Goal: Task Accomplishment & Management: Use online tool/utility

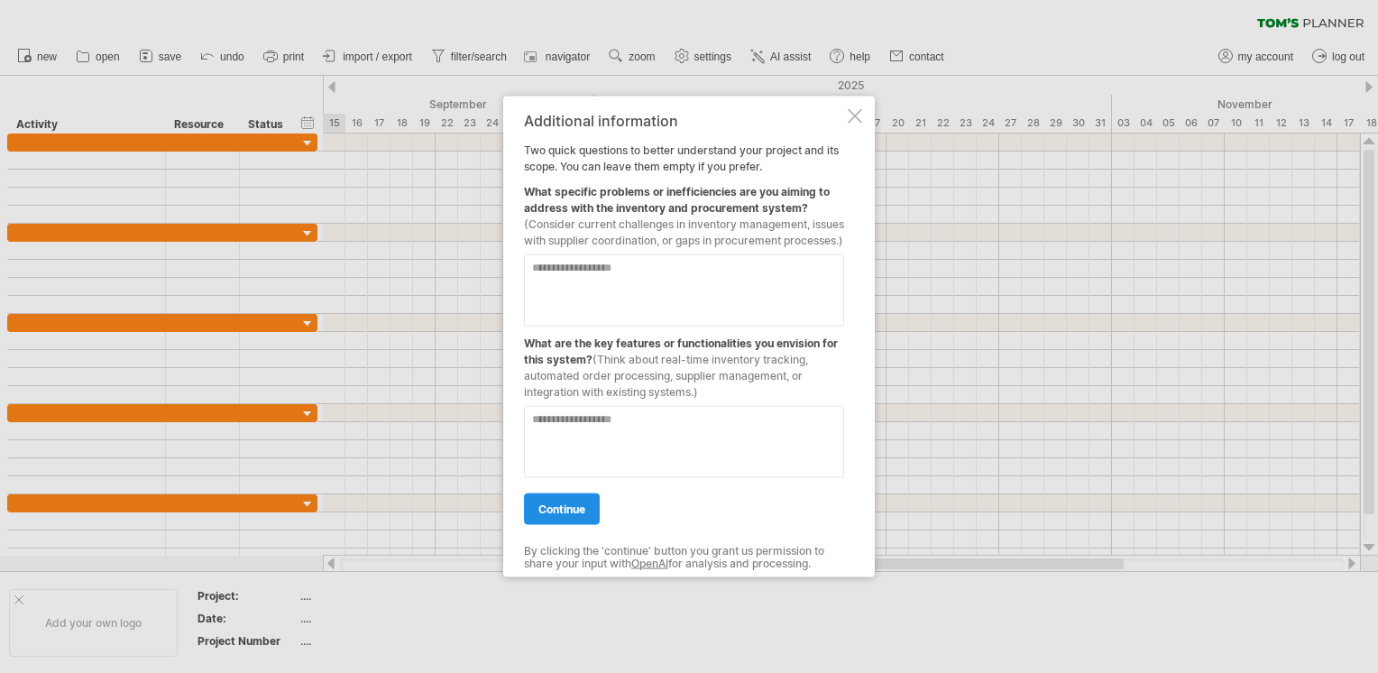
click at [577, 516] on span "continue" at bounding box center [561, 509] width 47 height 14
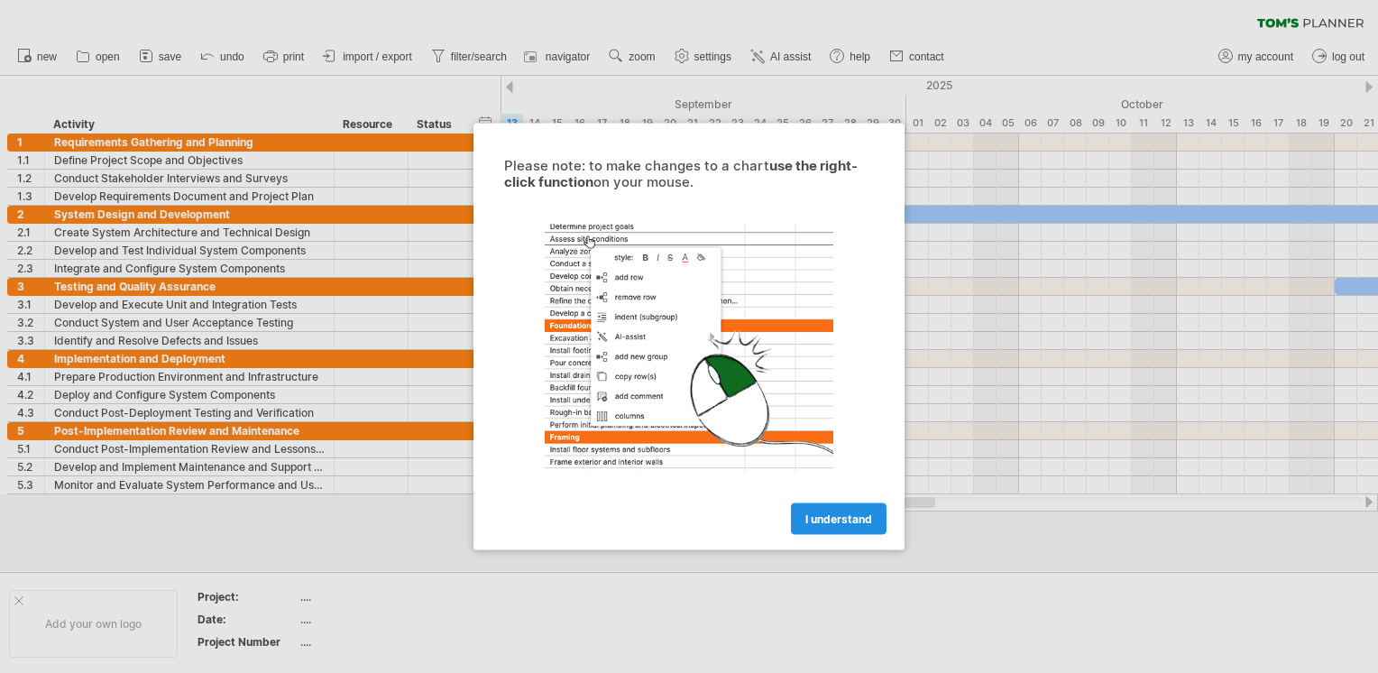
click at [819, 518] on span "I understand" at bounding box center [838, 519] width 67 height 14
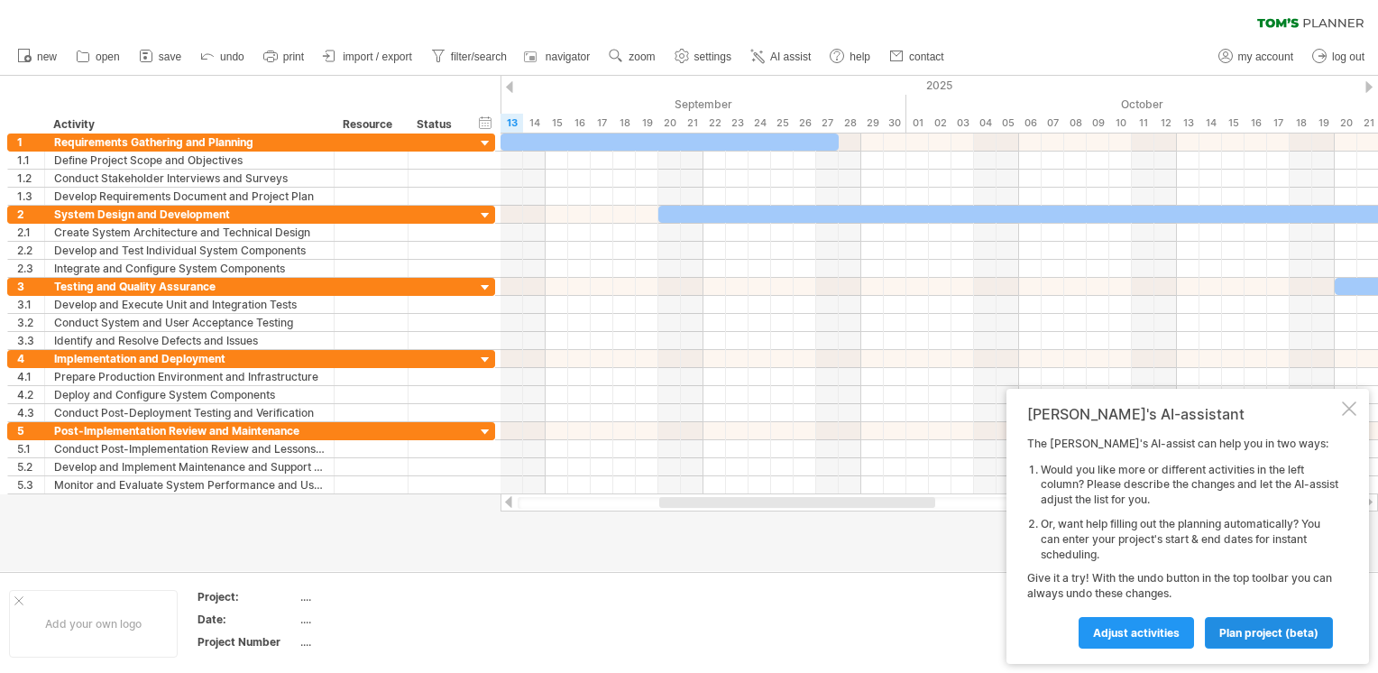
click at [1254, 637] on span "plan project (beta)" at bounding box center [1269, 633] width 99 height 14
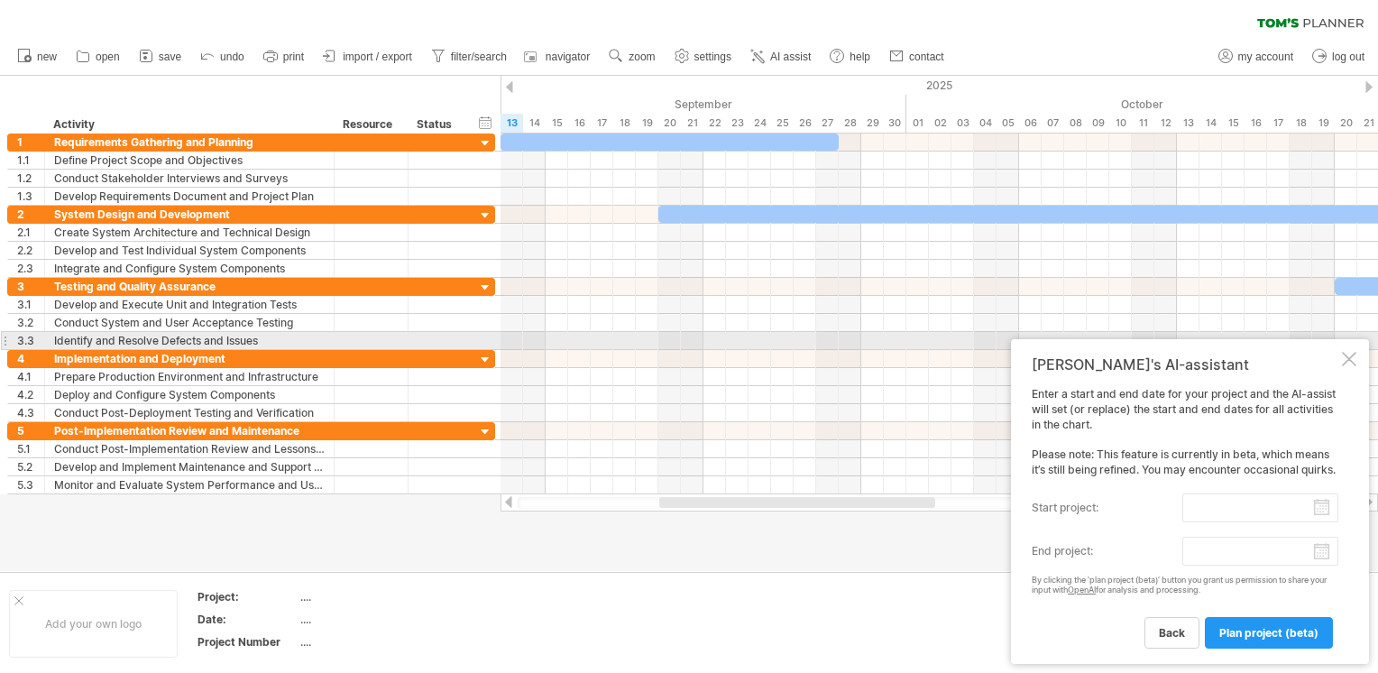
click at [1348, 352] on div at bounding box center [1349, 359] width 14 height 14
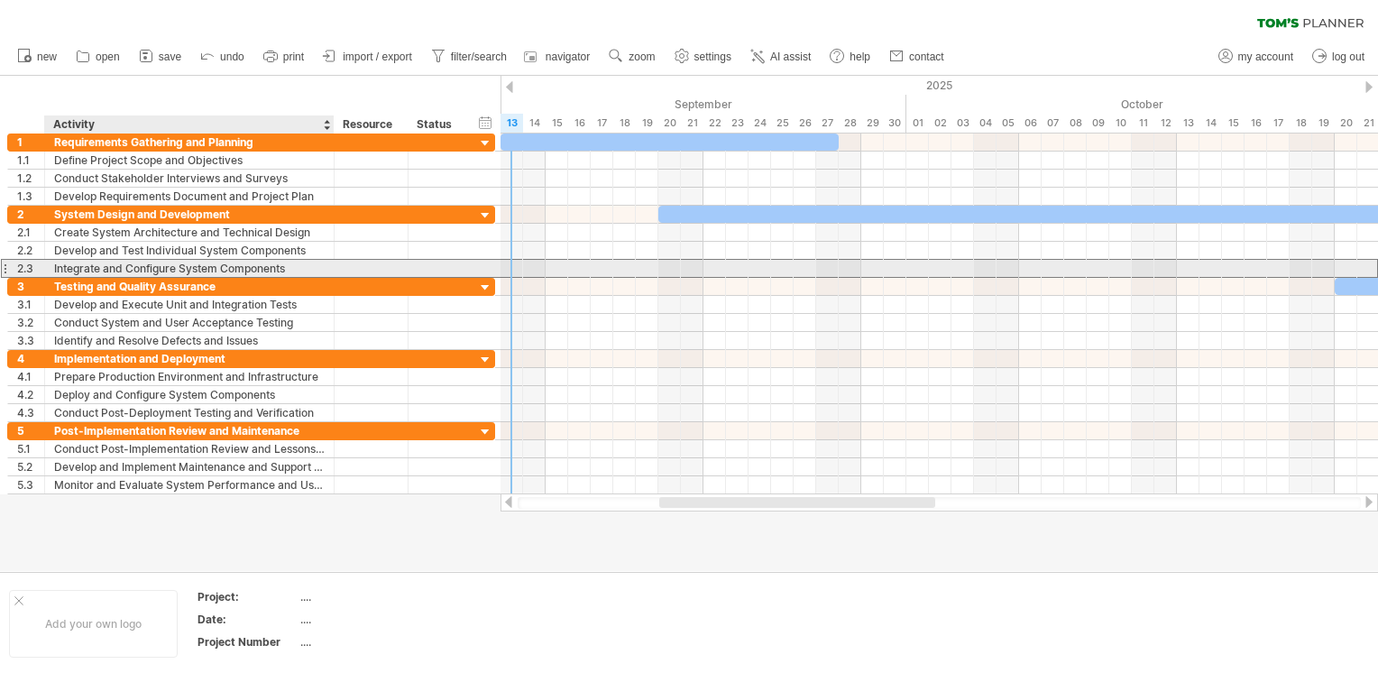
click at [111, 270] on div "Integrate and Configure System Components" at bounding box center [189, 268] width 271 height 17
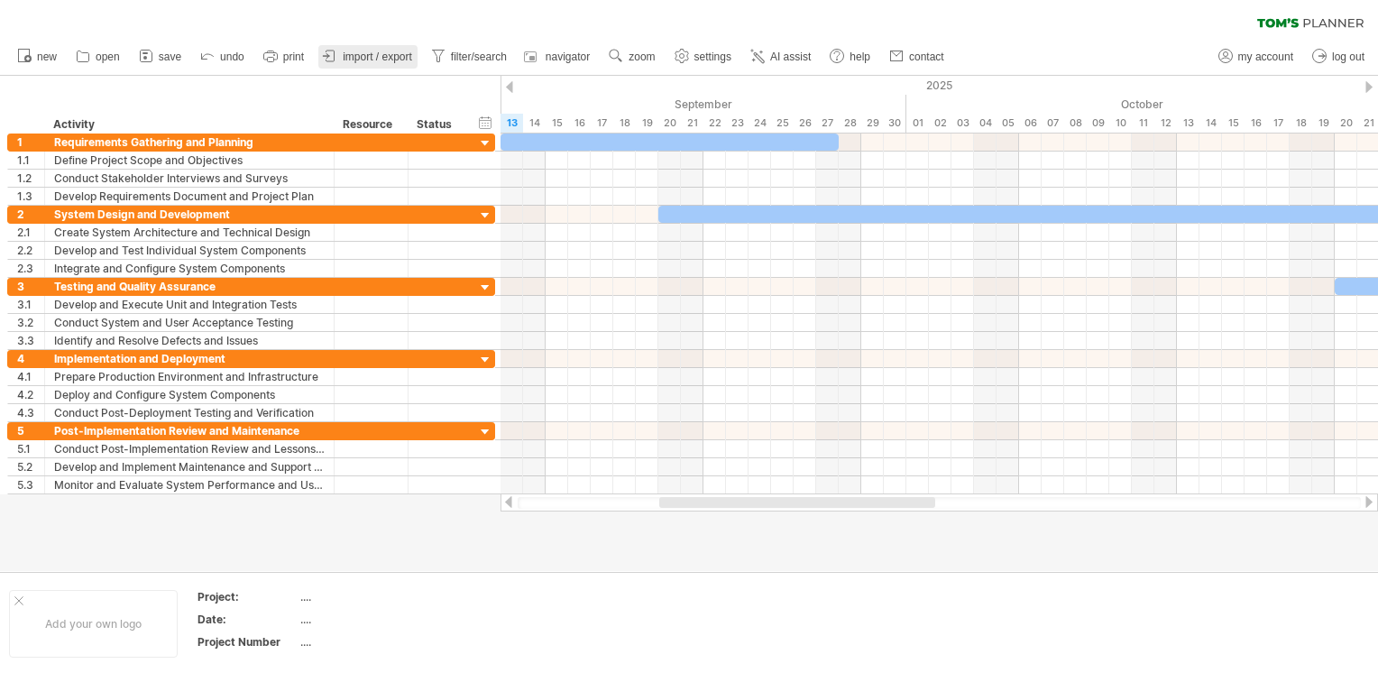
click at [361, 57] on span "import / export" at bounding box center [377, 57] width 69 height 13
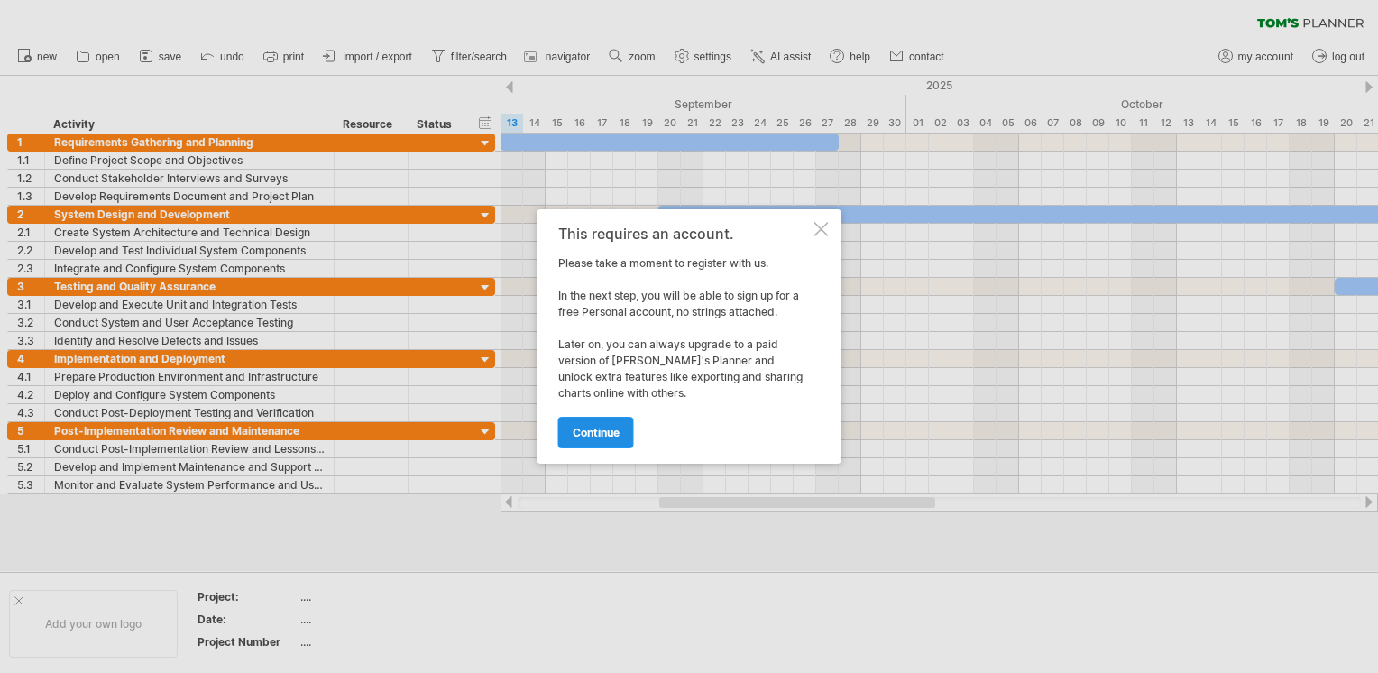
click at [604, 428] on span "continue" at bounding box center [596, 433] width 47 height 14
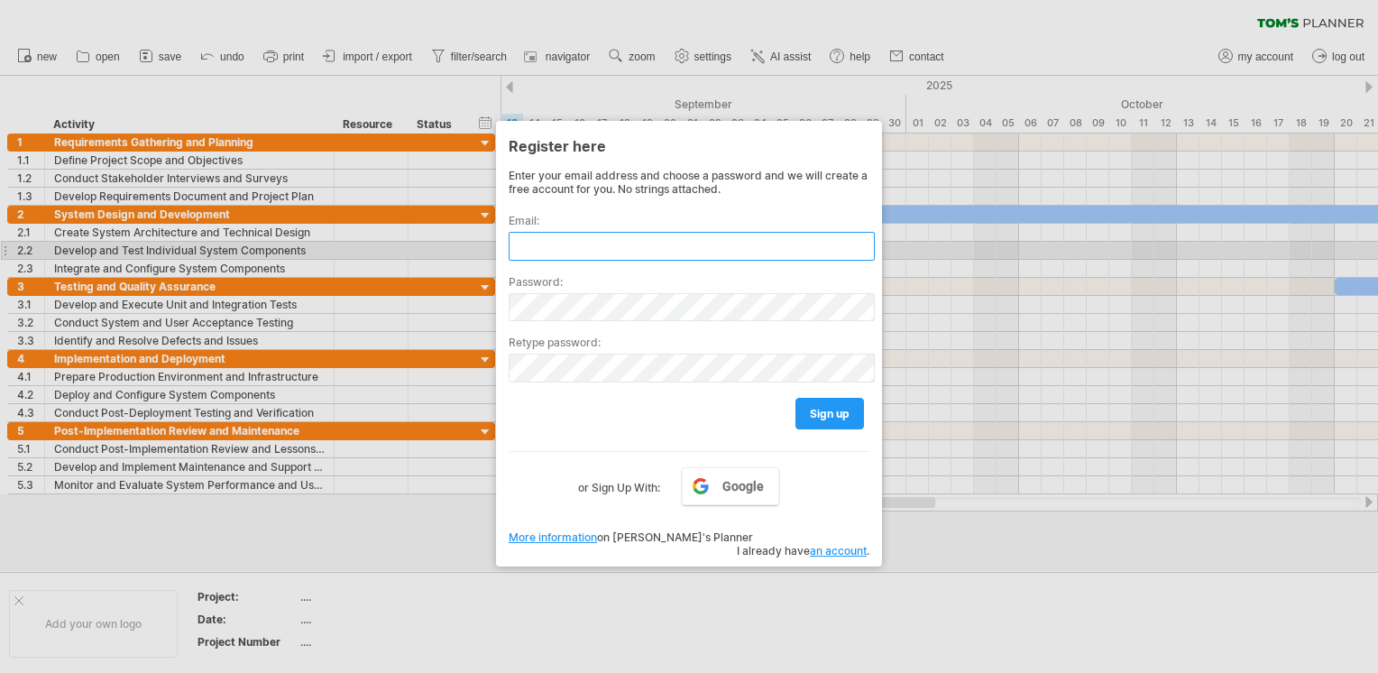
click at [557, 253] on input "text" at bounding box center [692, 246] width 366 height 29
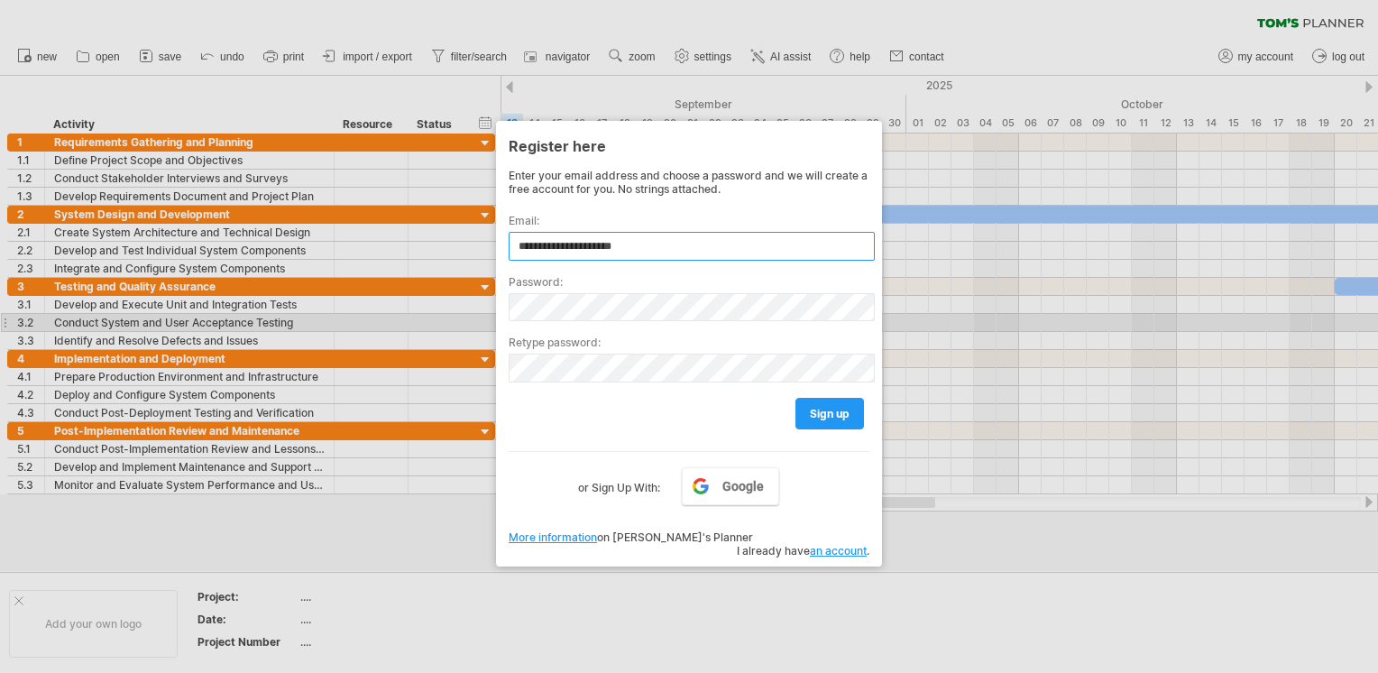
type input "**********"
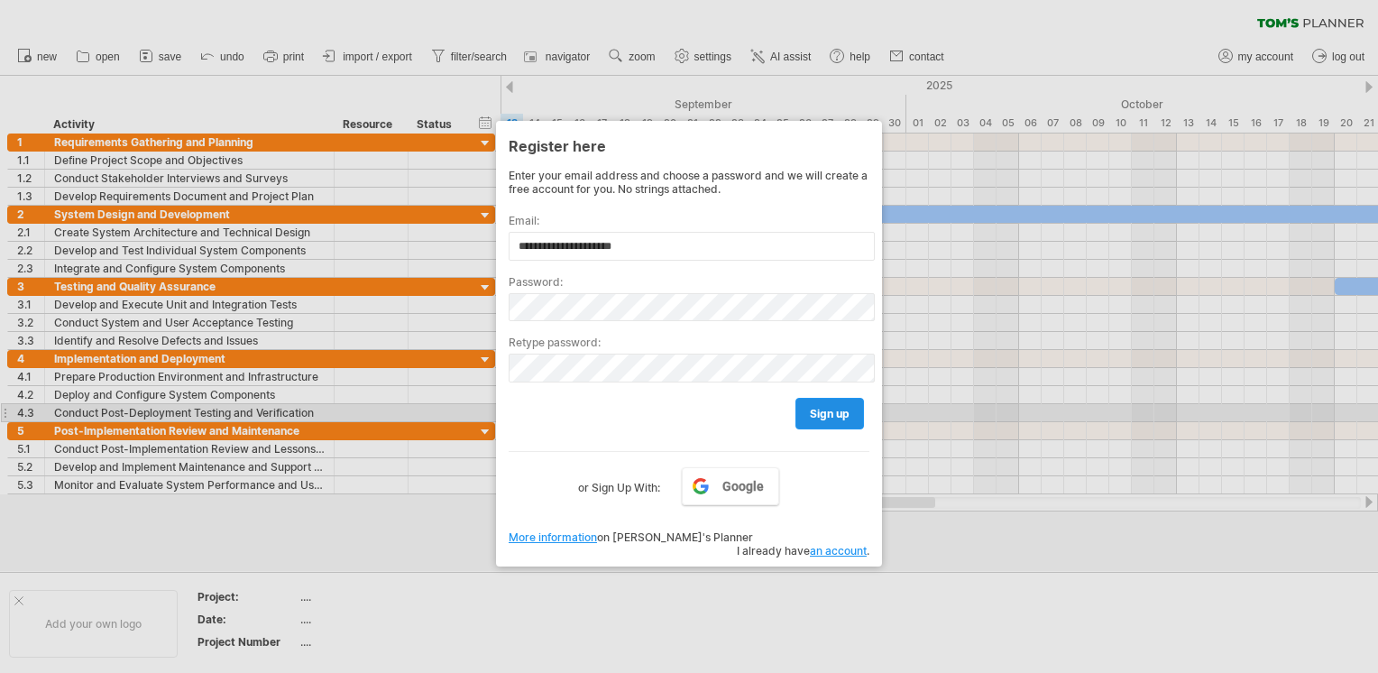
click at [828, 417] on span "sign up" at bounding box center [830, 414] width 40 height 14
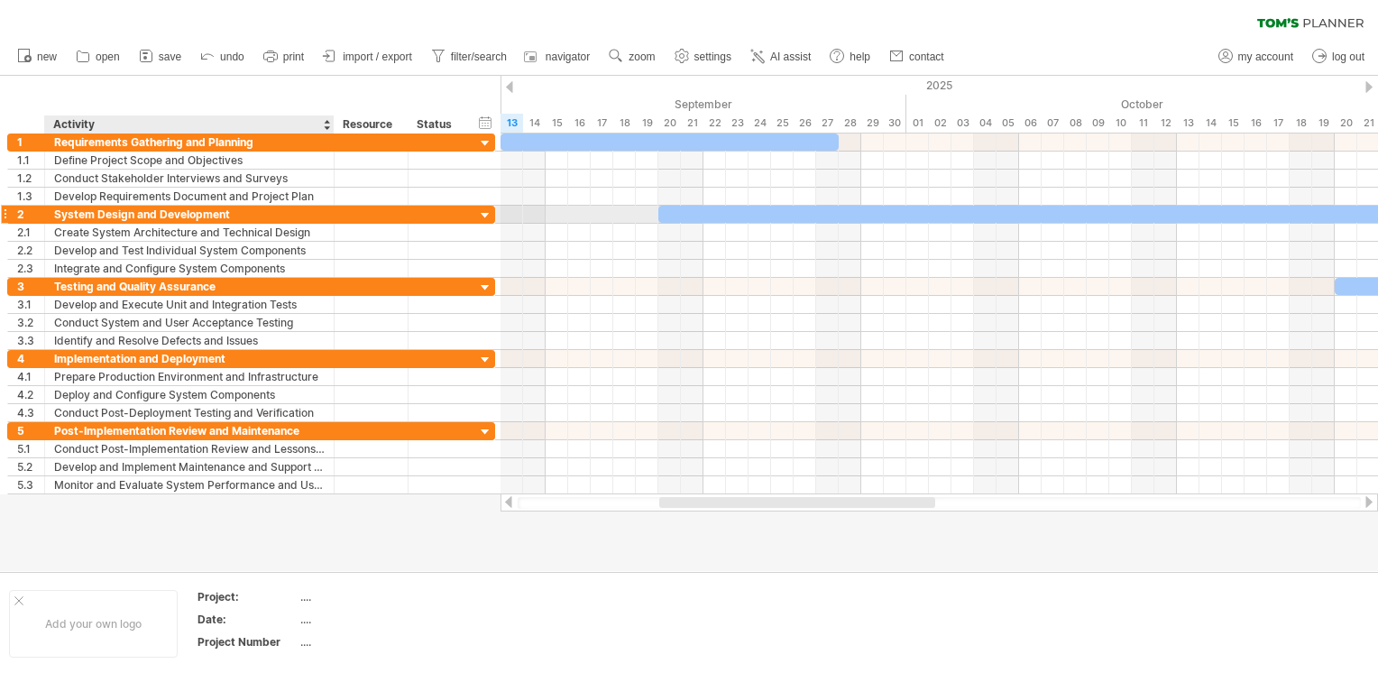
click at [234, 213] on div "System Design and Development" at bounding box center [189, 214] width 271 height 17
drag, startPoint x: 234, startPoint y: 213, endPoint x: 52, endPoint y: 213, distance: 181.3
click at [52, 213] on div "**********" at bounding box center [190, 214] width 290 height 17
